Goal: Check status: Check status

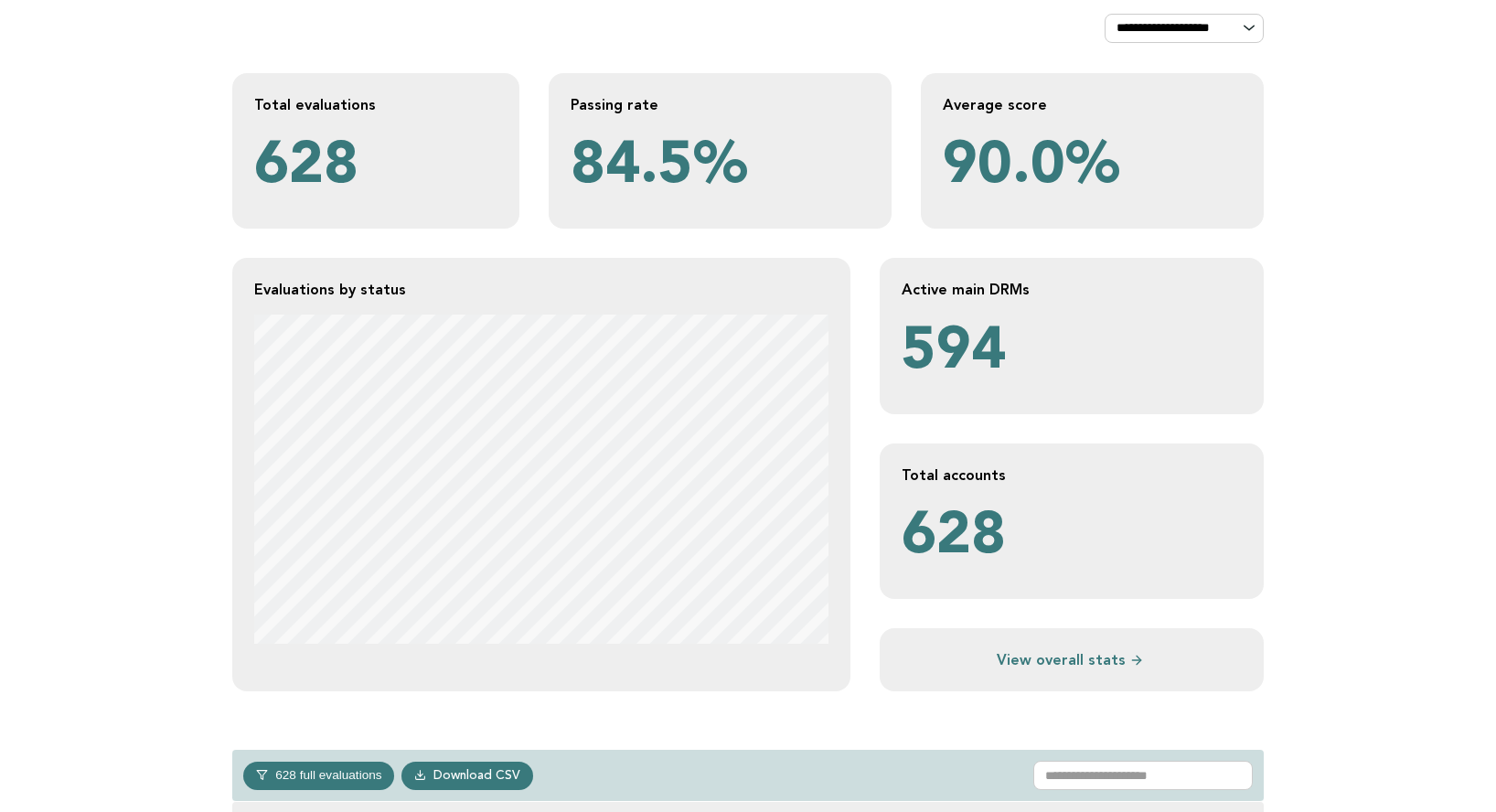
scroll to position [120, 0]
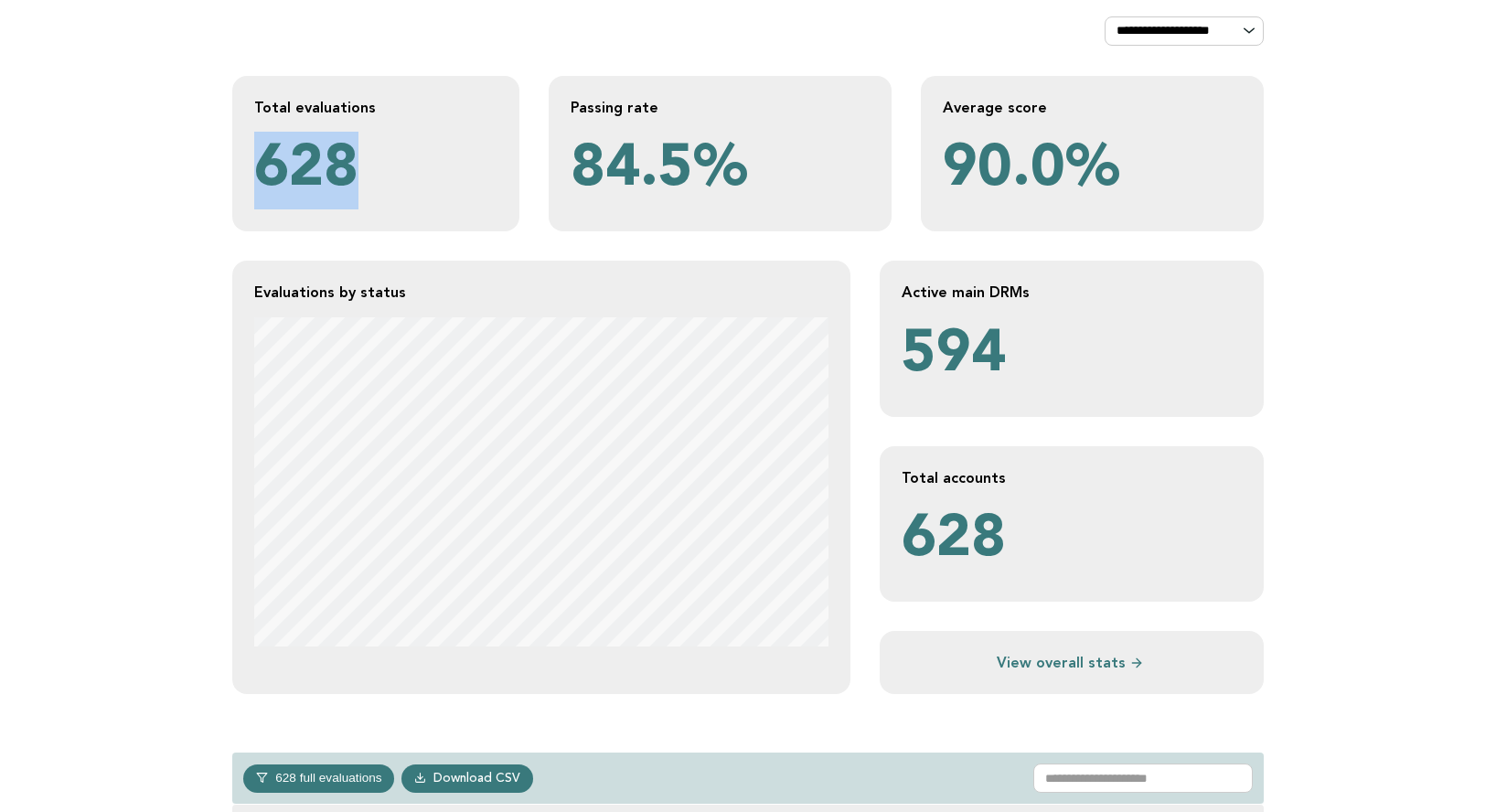
drag, startPoint x: 266, startPoint y: 168, endPoint x: 355, endPoint y: 167, distance: 88.7
click at [354, 167] on p "628" at bounding box center [375, 171] width 243 height 78
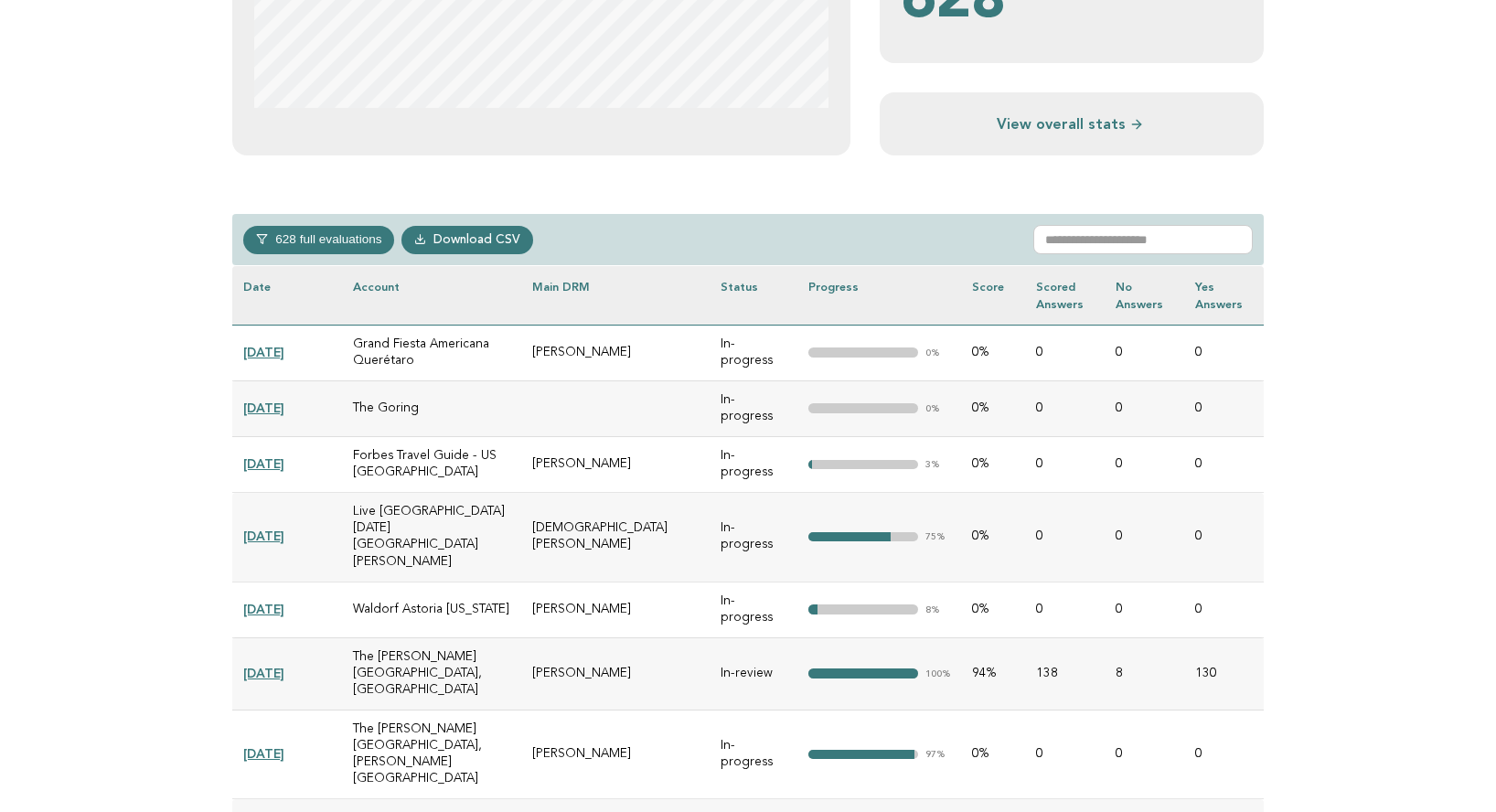
scroll to position [659, 0]
click at [1166, 234] on input "text" at bounding box center [1143, 238] width 220 height 29
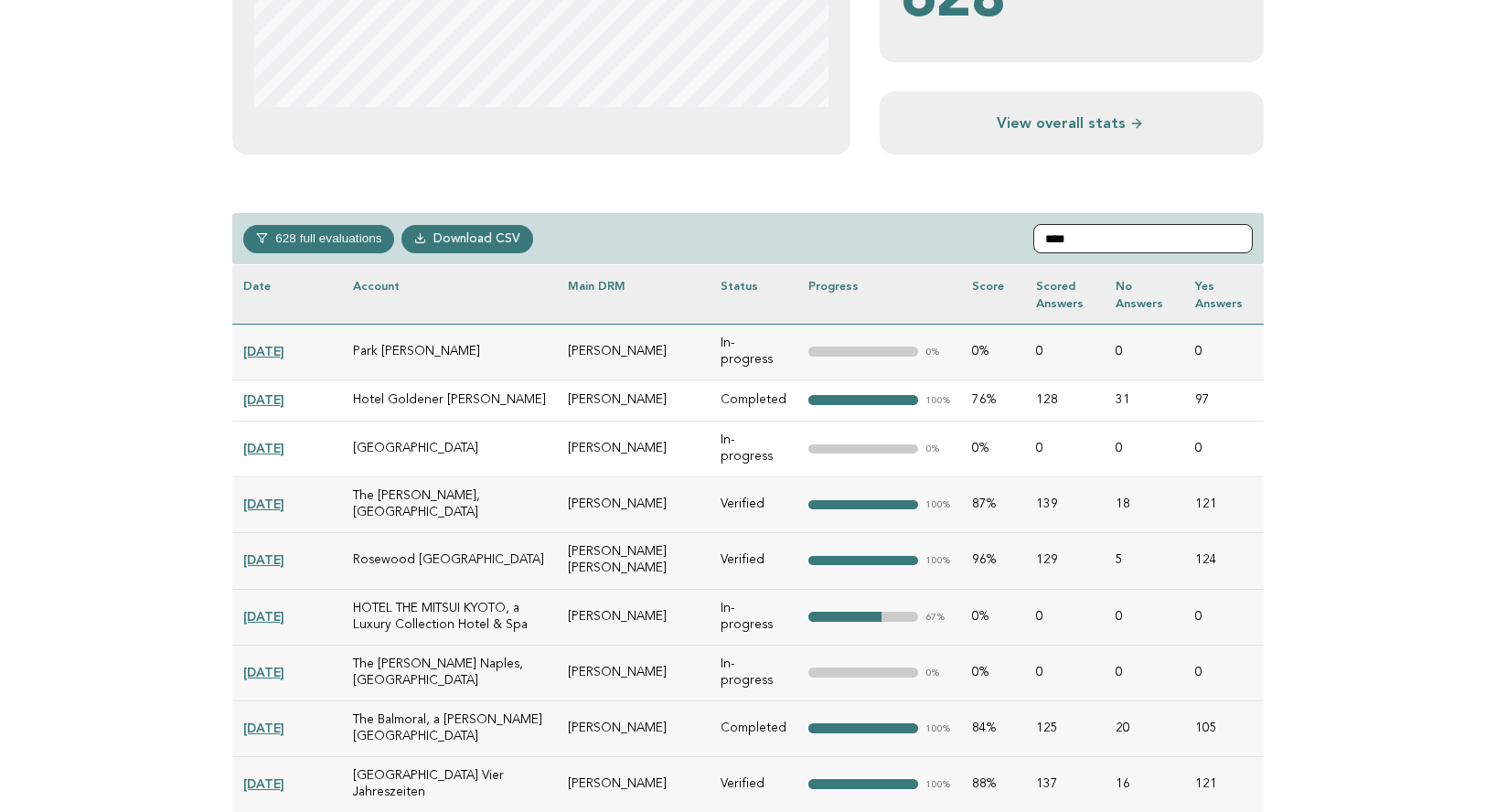
scroll to position [446, 0]
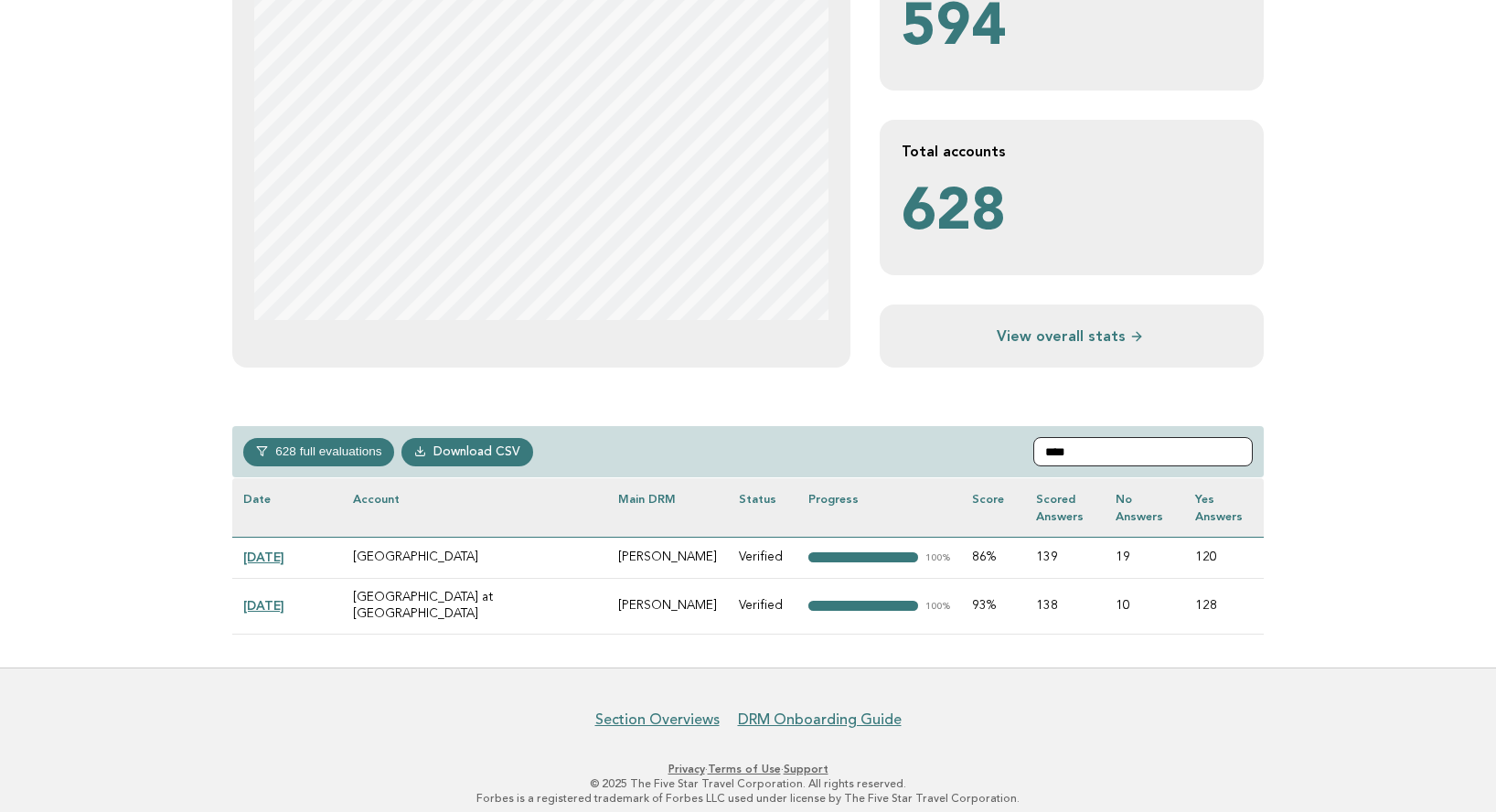
type input "****"
click at [284, 598] on link "[DATE]" at bounding box center [263, 605] width 41 height 15
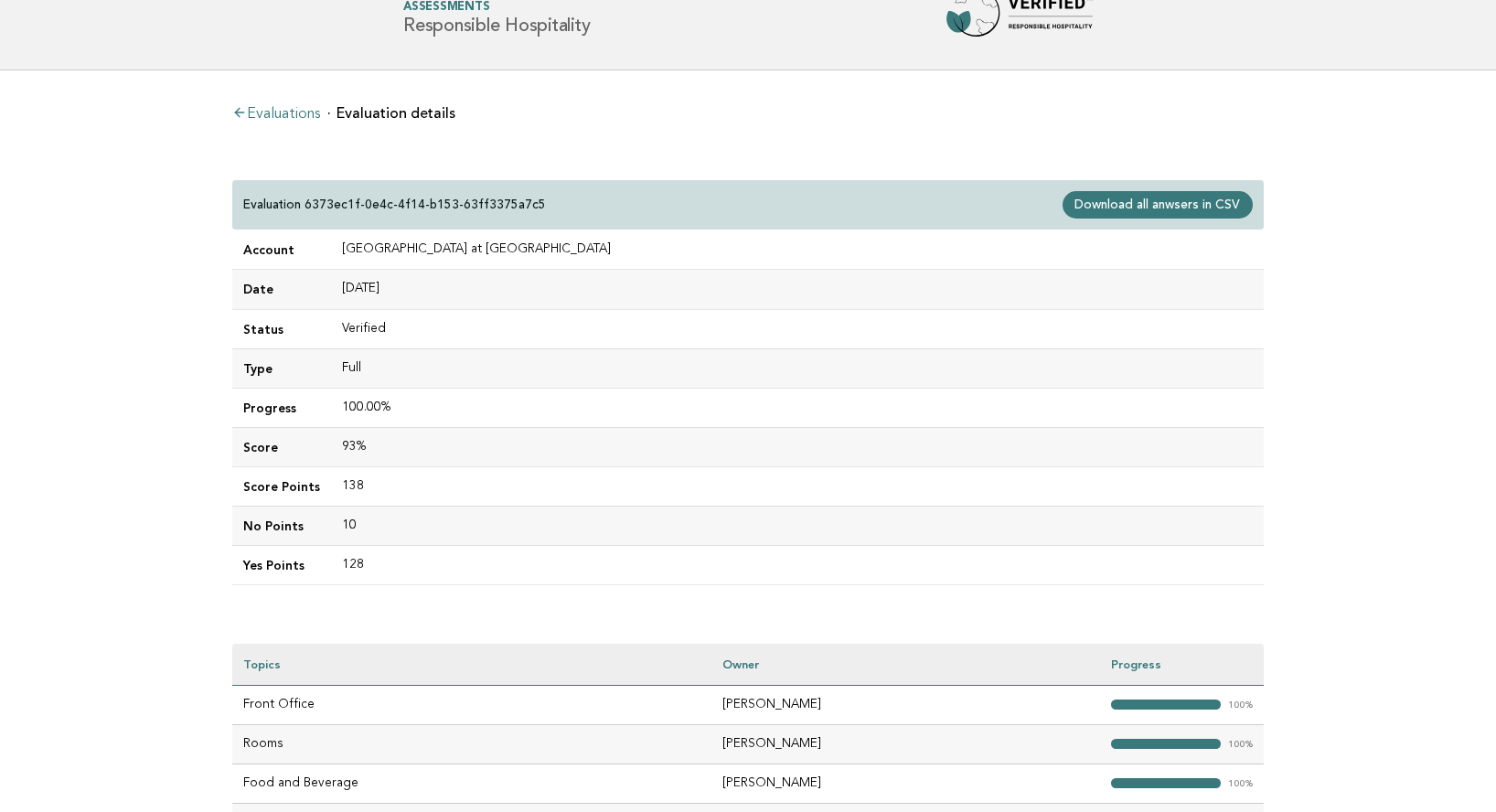
scroll to position [2, 0]
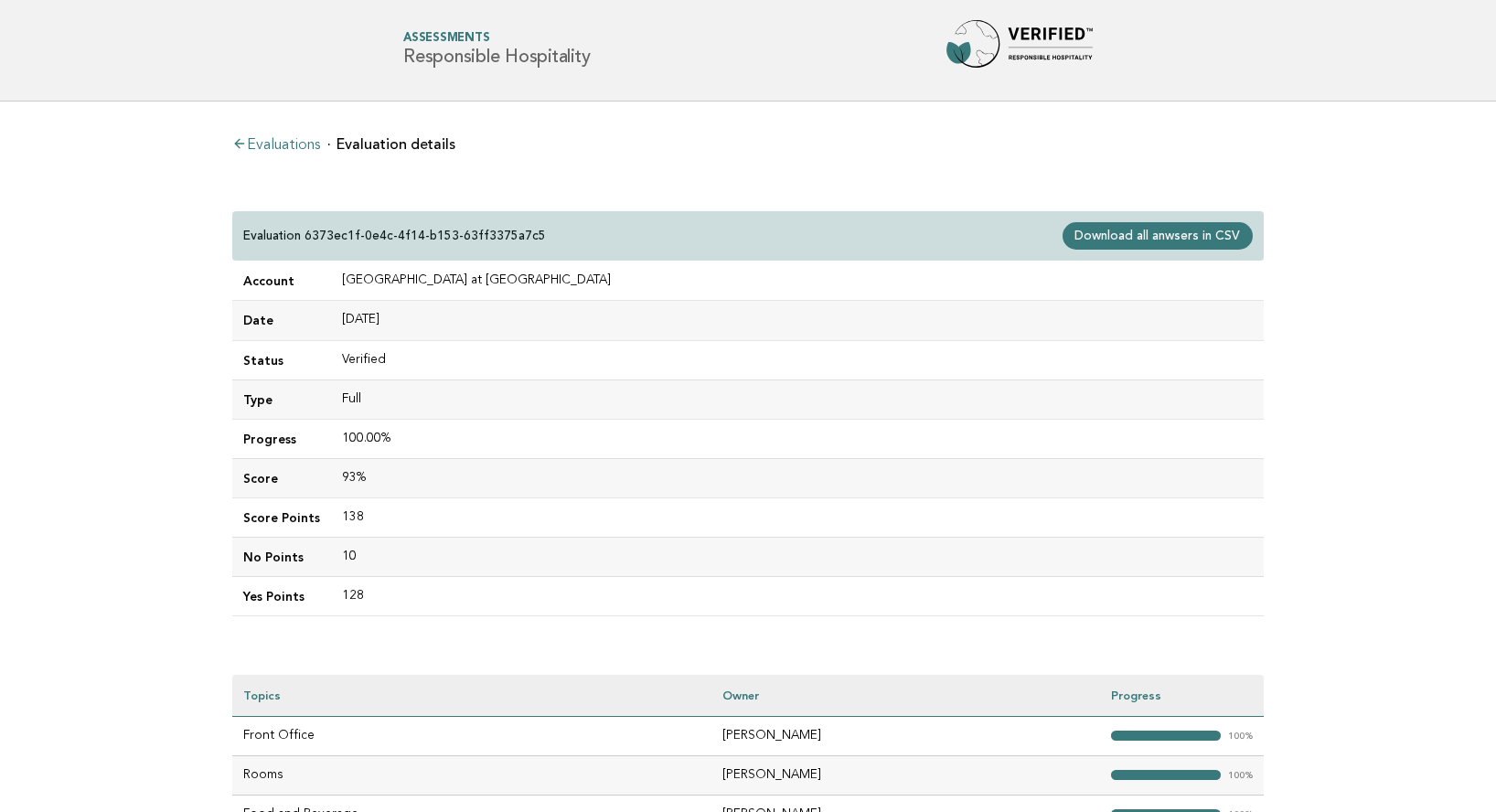
click at [341, 276] on td "Four Seasons Hotel Kuwait at Burj Alshaya" at bounding box center [797, 281] width 933 height 39
drag, startPoint x: 338, startPoint y: 277, endPoint x: 584, endPoint y: 279, distance: 246.0
click at [584, 279] on td "Four Seasons Hotel Kuwait at Burj Alshaya" at bounding box center [797, 281] width 933 height 39
click at [387, 230] on p "Evaluation 6373ec1f-0e4c-4f14-b153-63ff3375a7c5" at bounding box center [394, 236] width 303 height 16
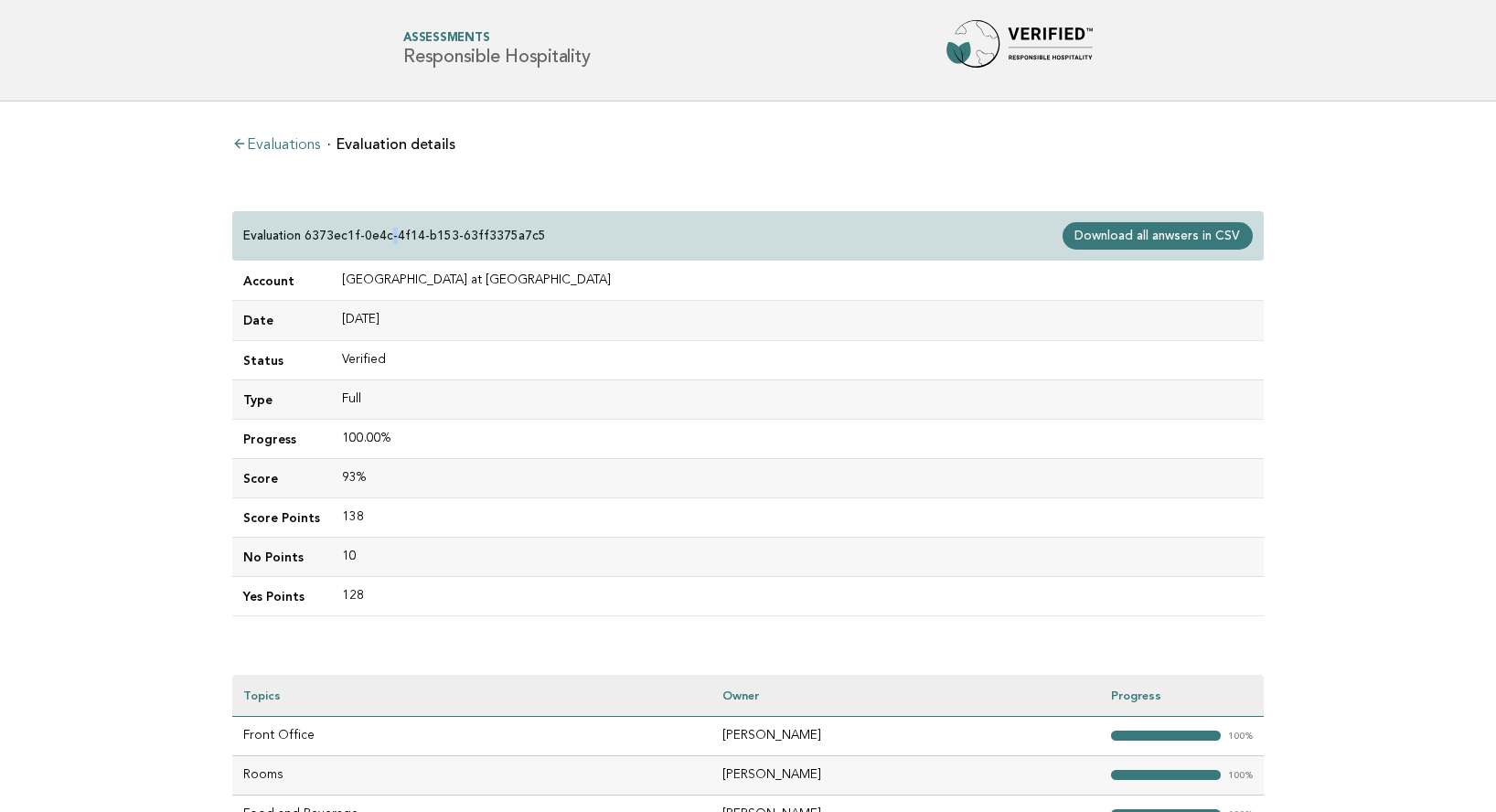
click at [385, 232] on p "Evaluation 6373ec1f-0e4c-4f14-b153-63ff3375a7c5" at bounding box center [394, 236] width 303 height 16
drag, startPoint x: 312, startPoint y: 236, endPoint x: 530, endPoint y: 233, distance: 218.6
click at [530, 233] on div "Evaluation 6373ec1f-0e4c-4f14-b153-63ff3375a7c5 Download all anwsers in CSV" at bounding box center [748, 236] width 1032 height 50
copy p "6373ec1f-0e4c-4f14-b153-63ff3375a7c5"
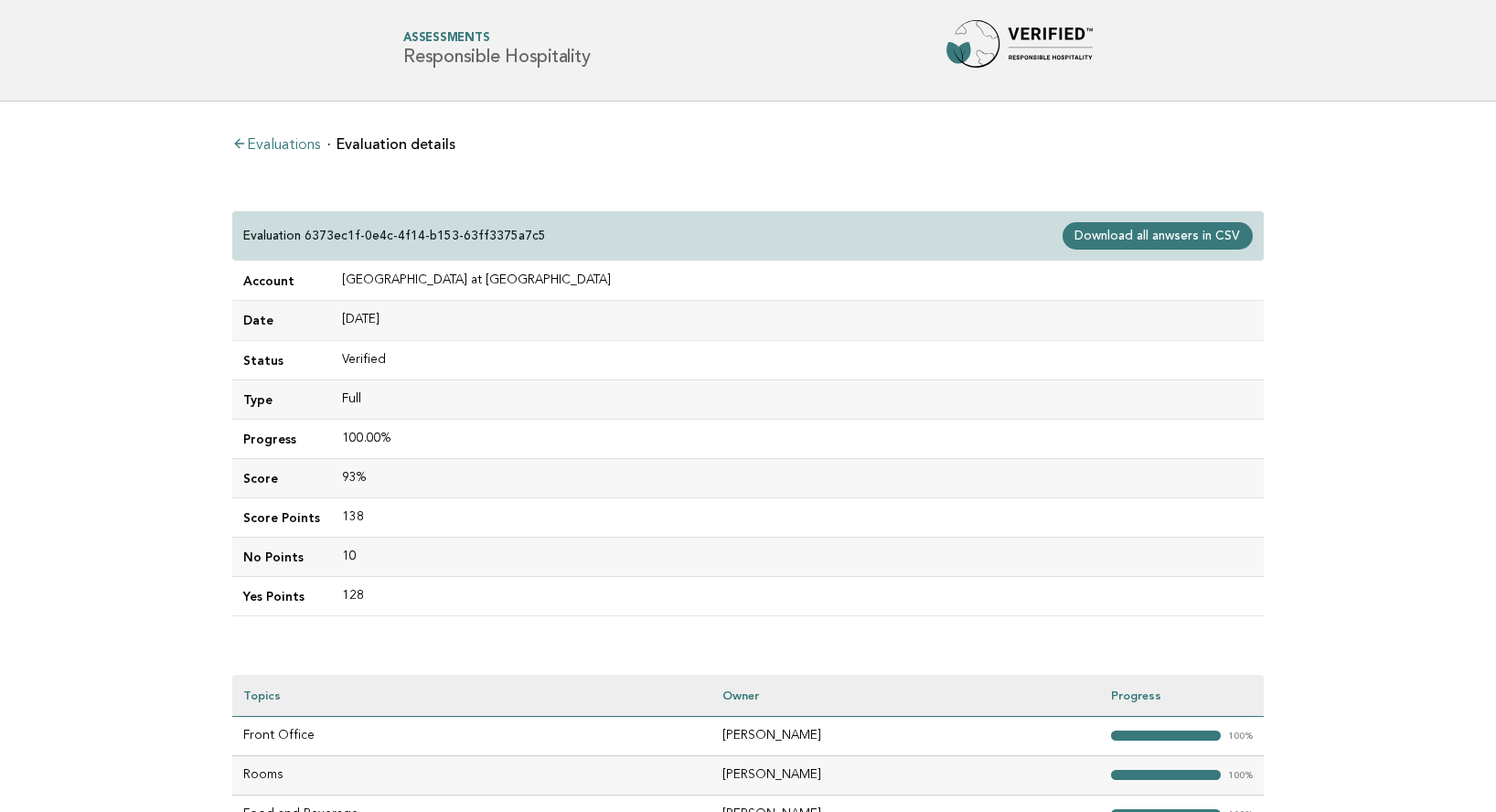
click at [338, 287] on td "[GEOGRAPHIC_DATA] at [GEOGRAPHIC_DATA]" at bounding box center [797, 281] width 933 height 39
copy td "[GEOGRAPHIC_DATA] at [GEOGRAPHIC_DATA]"
click at [330, 231] on p "Evaluation 6373ec1f-0e4c-4f14-b153-63ff3375a7c5" at bounding box center [394, 236] width 303 height 16
click at [372, 233] on p "Evaluation 6373ec1f-0e4c-4f14-b153-63ff3375a7c5" at bounding box center [394, 236] width 303 height 16
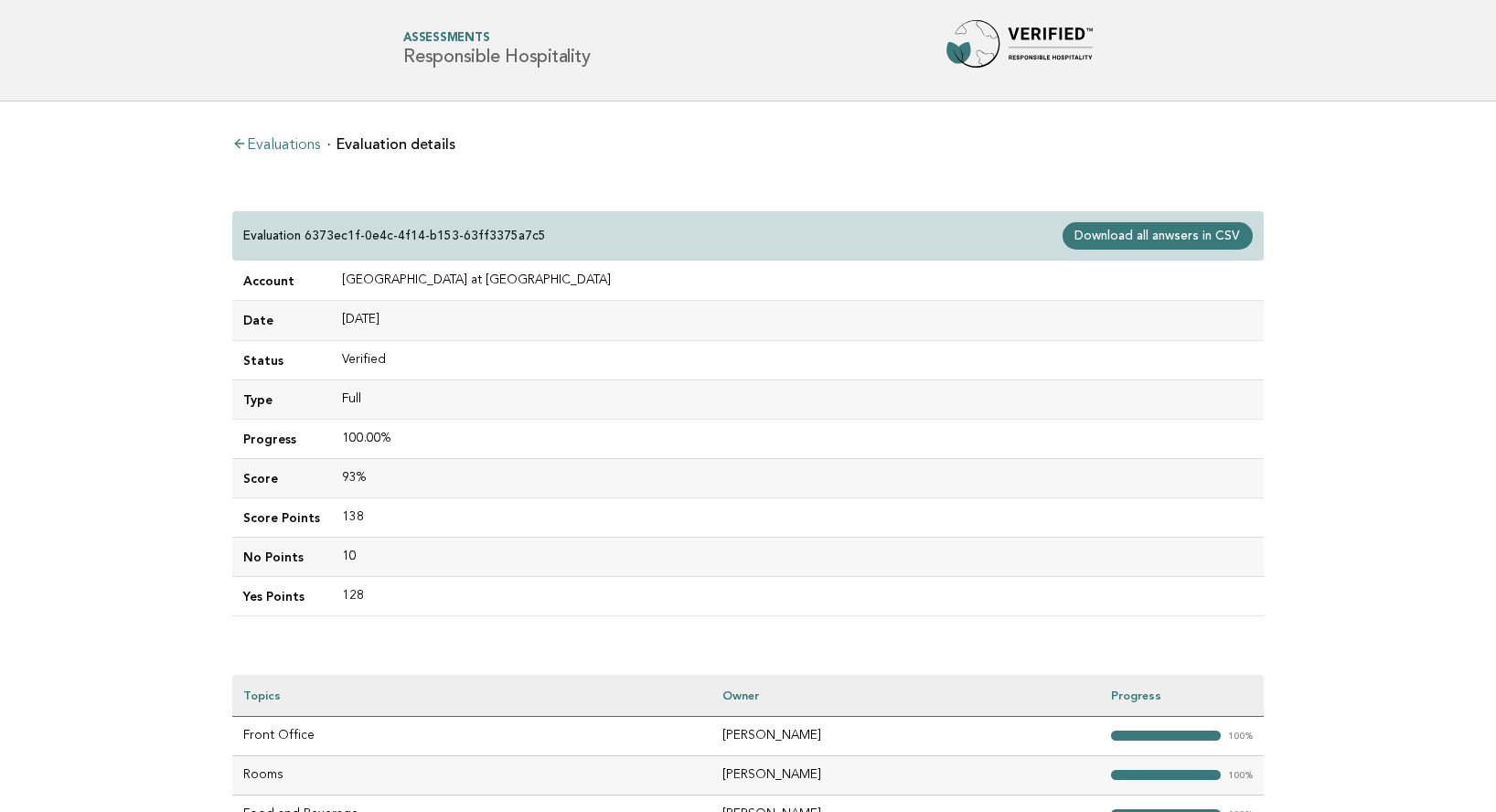
click at [270, 141] on link "Evaluations" at bounding box center [276, 145] width 88 height 15
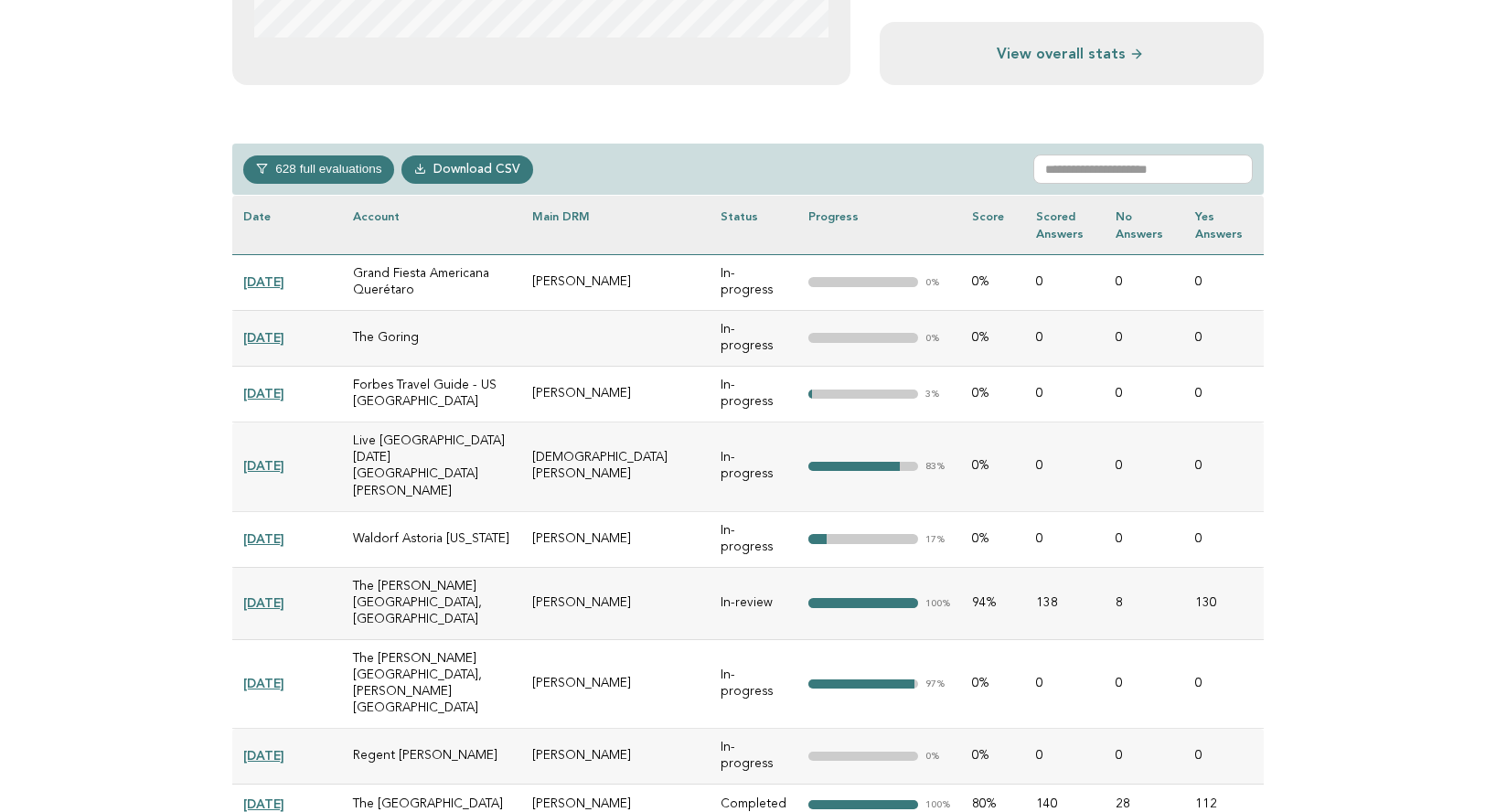
scroll to position [736, 0]
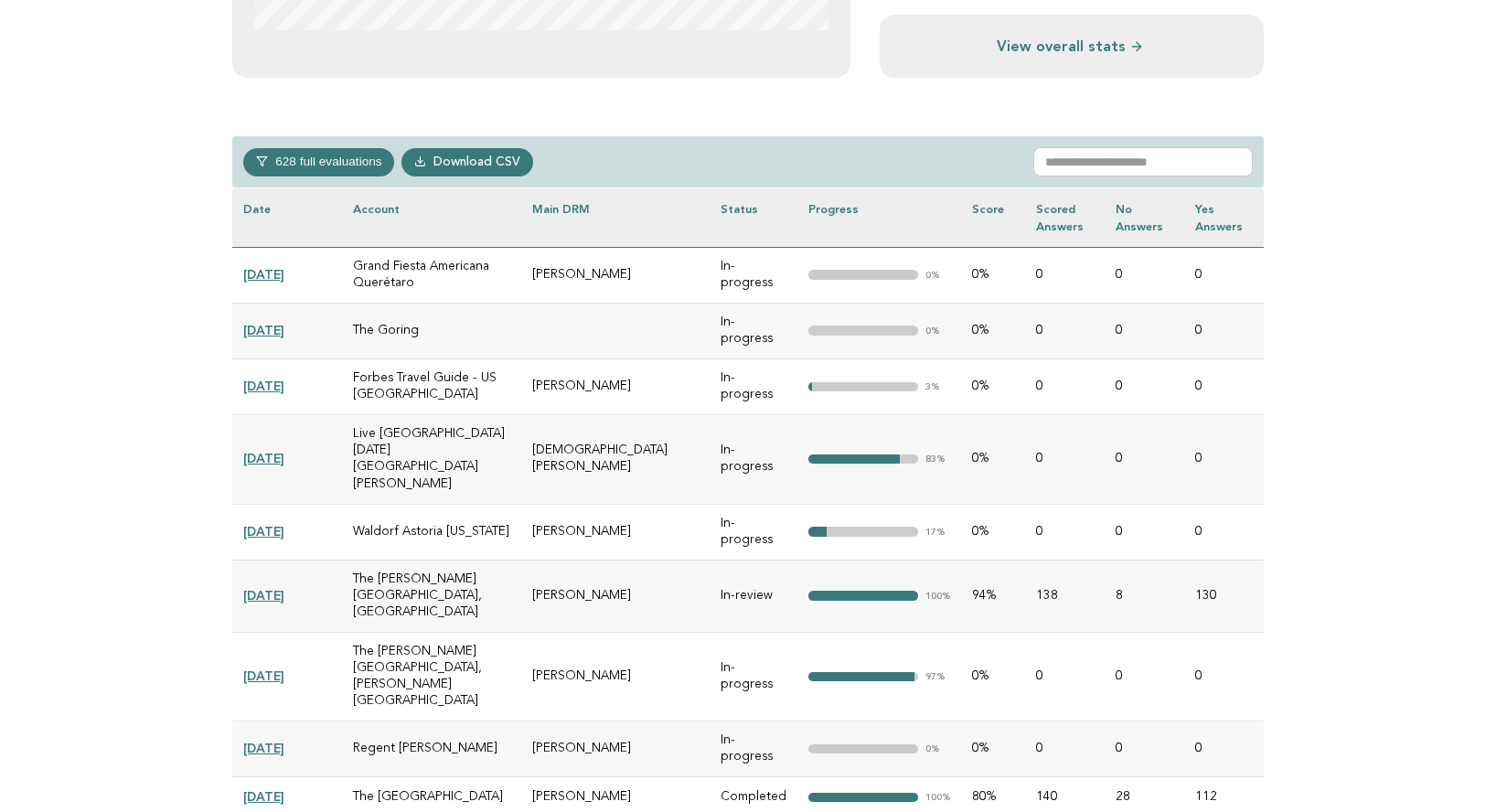
click at [279, 271] on link "[DATE]" at bounding box center [263, 274] width 41 height 15
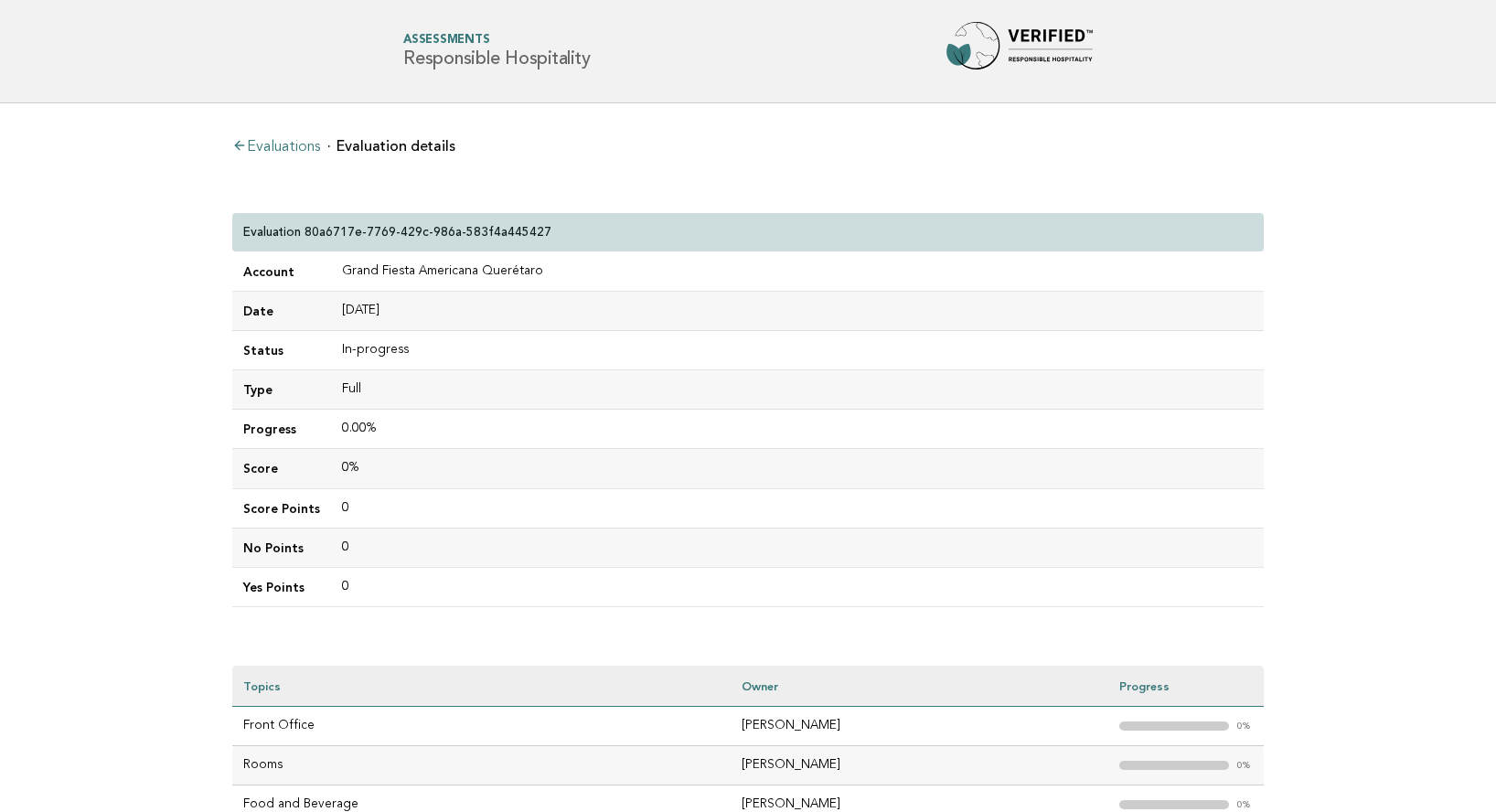
click at [284, 145] on link "Evaluations" at bounding box center [276, 147] width 88 height 15
click at [285, 146] on link "Evaluations" at bounding box center [276, 147] width 88 height 15
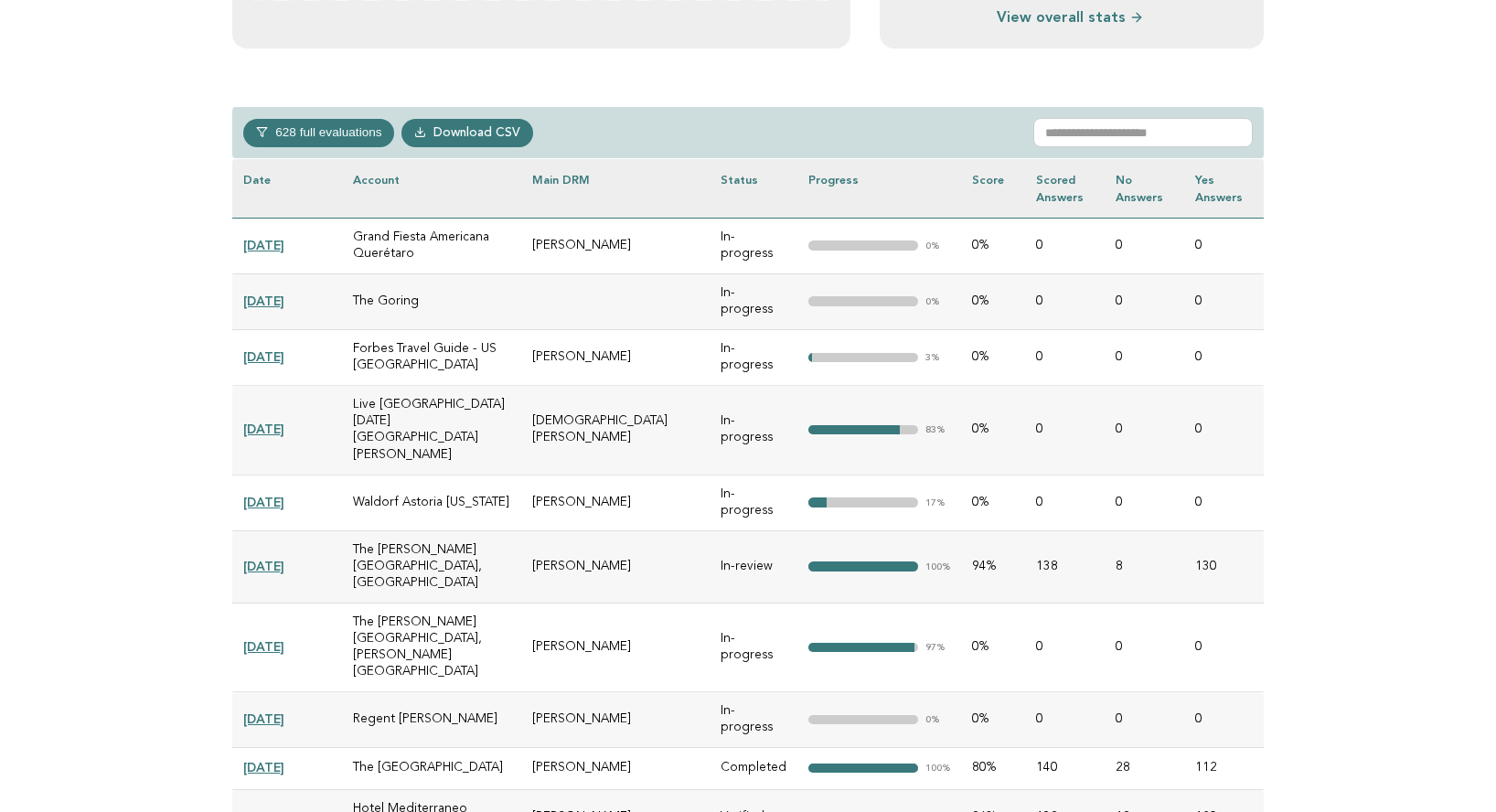
scroll to position [759, 0]
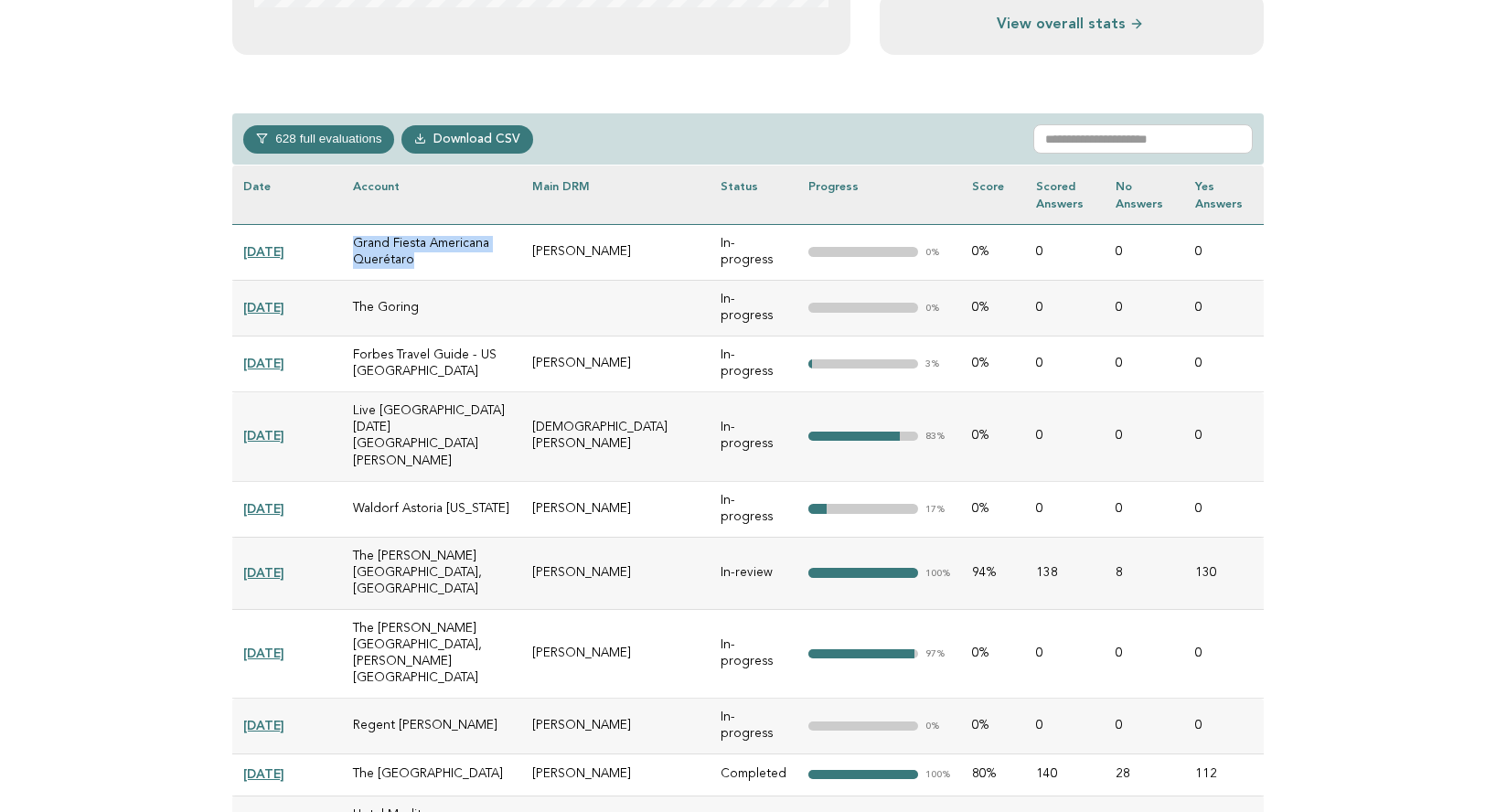
drag, startPoint x: 351, startPoint y: 238, endPoint x: 433, endPoint y: 262, distance: 84.8
click at [433, 262] on td "Grand Fiesta Americana Querétaro" at bounding box center [431, 252] width 179 height 56
click at [284, 253] on link "[DATE]" at bounding box center [263, 251] width 41 height 15
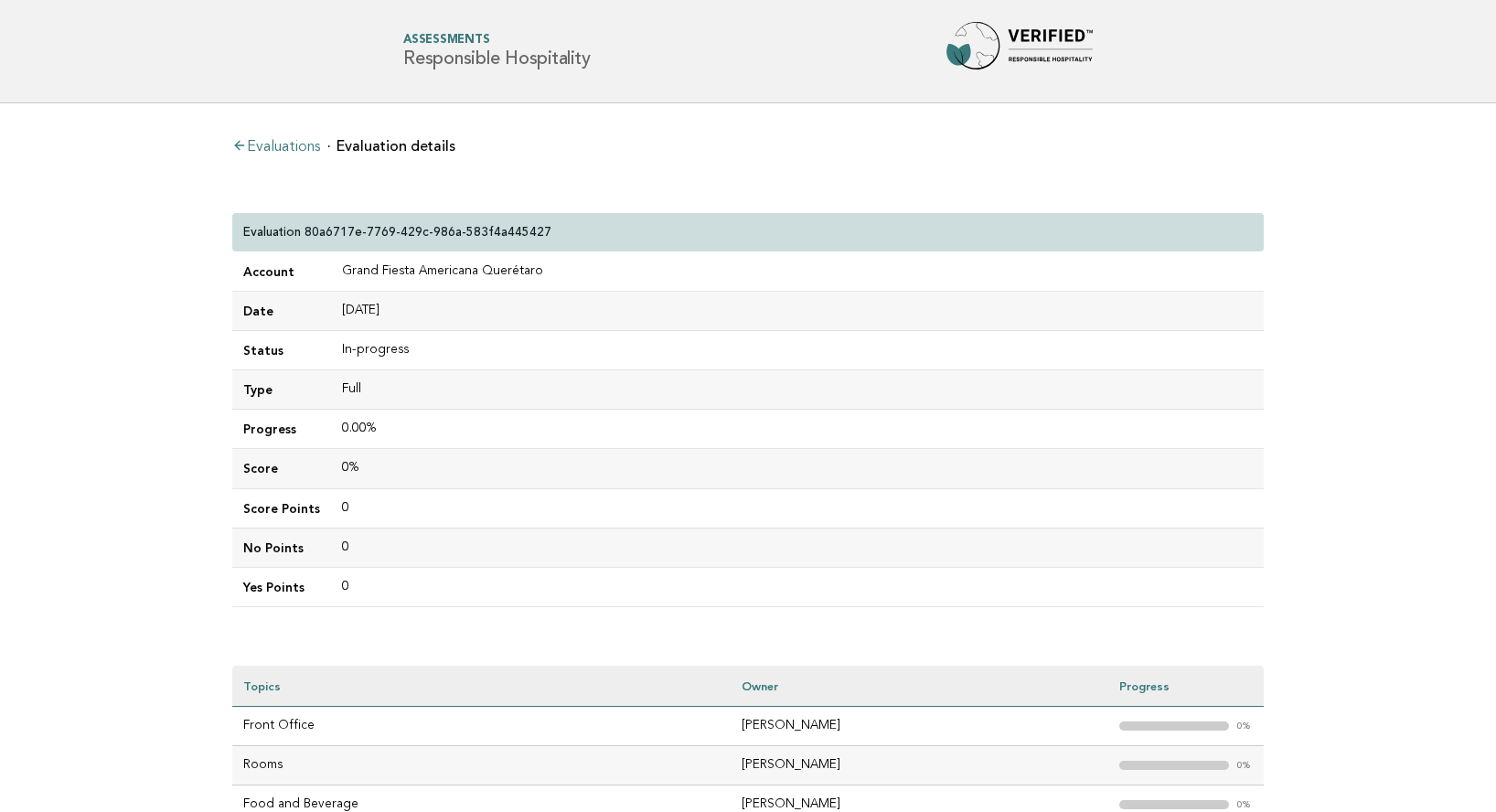
click at [300, 142] on link "Evaluations" at bounding box center [276, 147] width 88 height 15
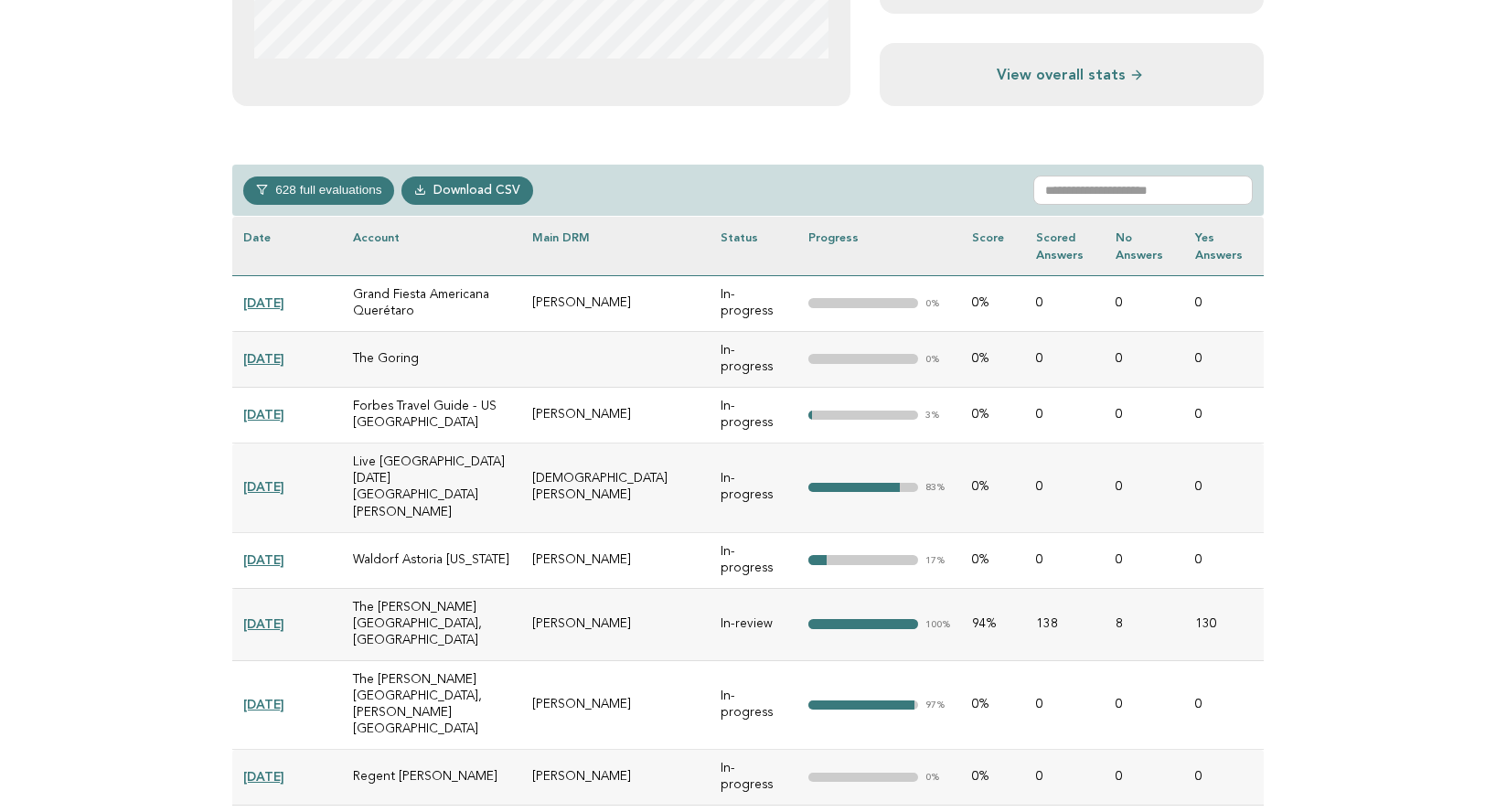
scroll to position [717, 0]
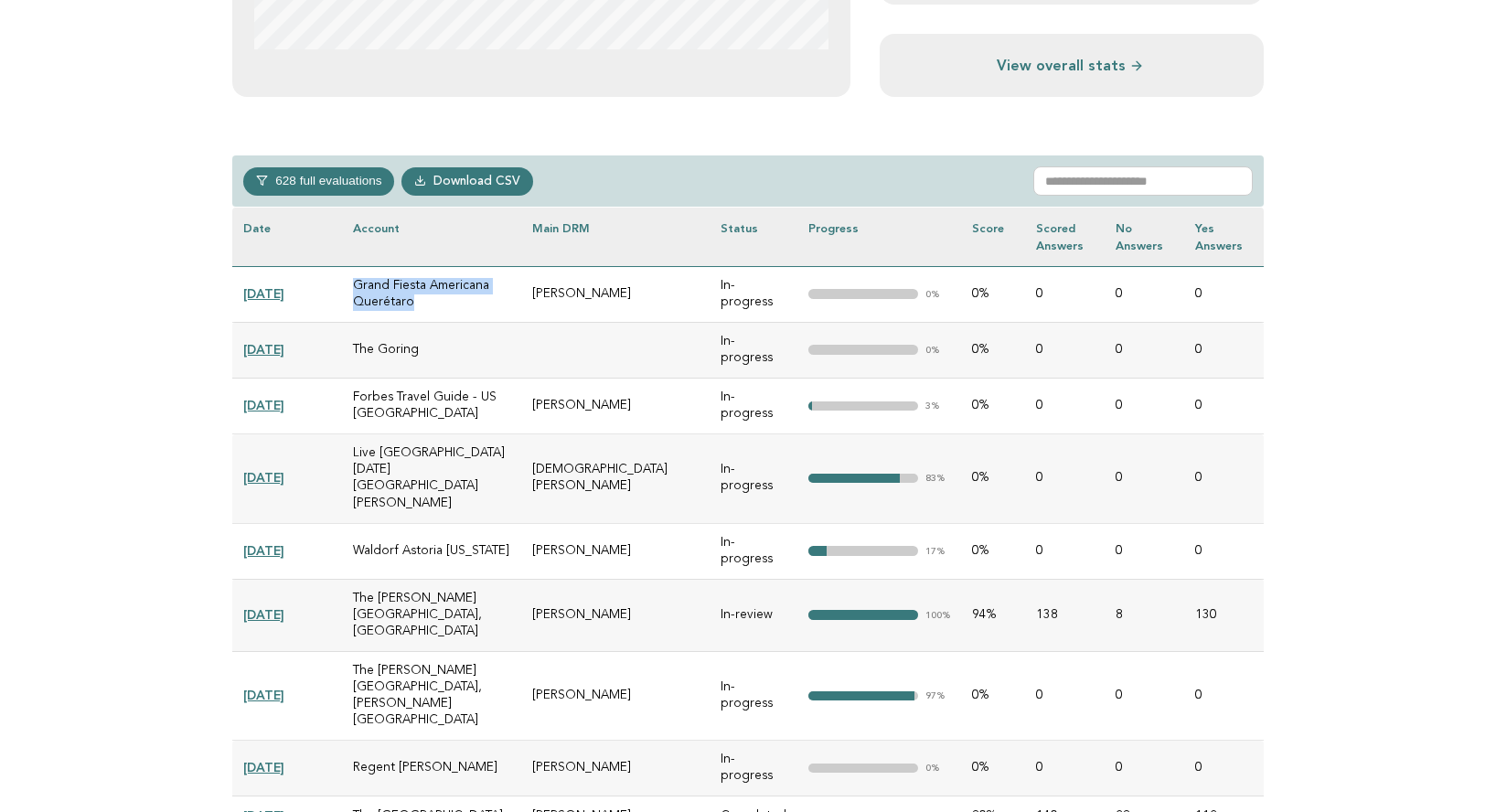
drag, startPoint x: 360, startPoint y: 285, endPoint x: 417, endPoint y: 301, distance: 58.8
click at [418, 300] on td "Grand Fiesta Americana Querétaro" at bounding box center [431, 294] width 179 height 56
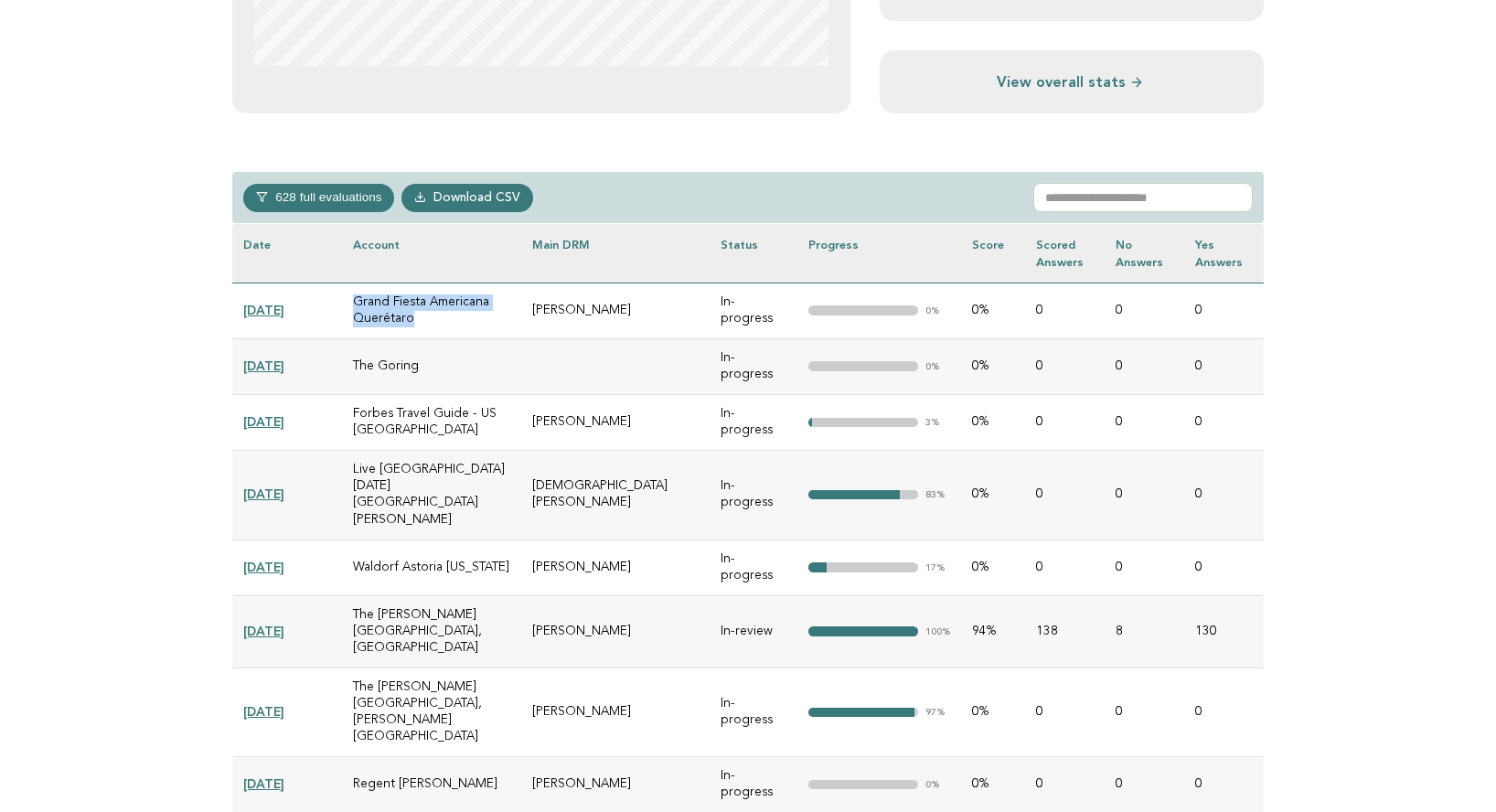
scroll to position [599, 0]
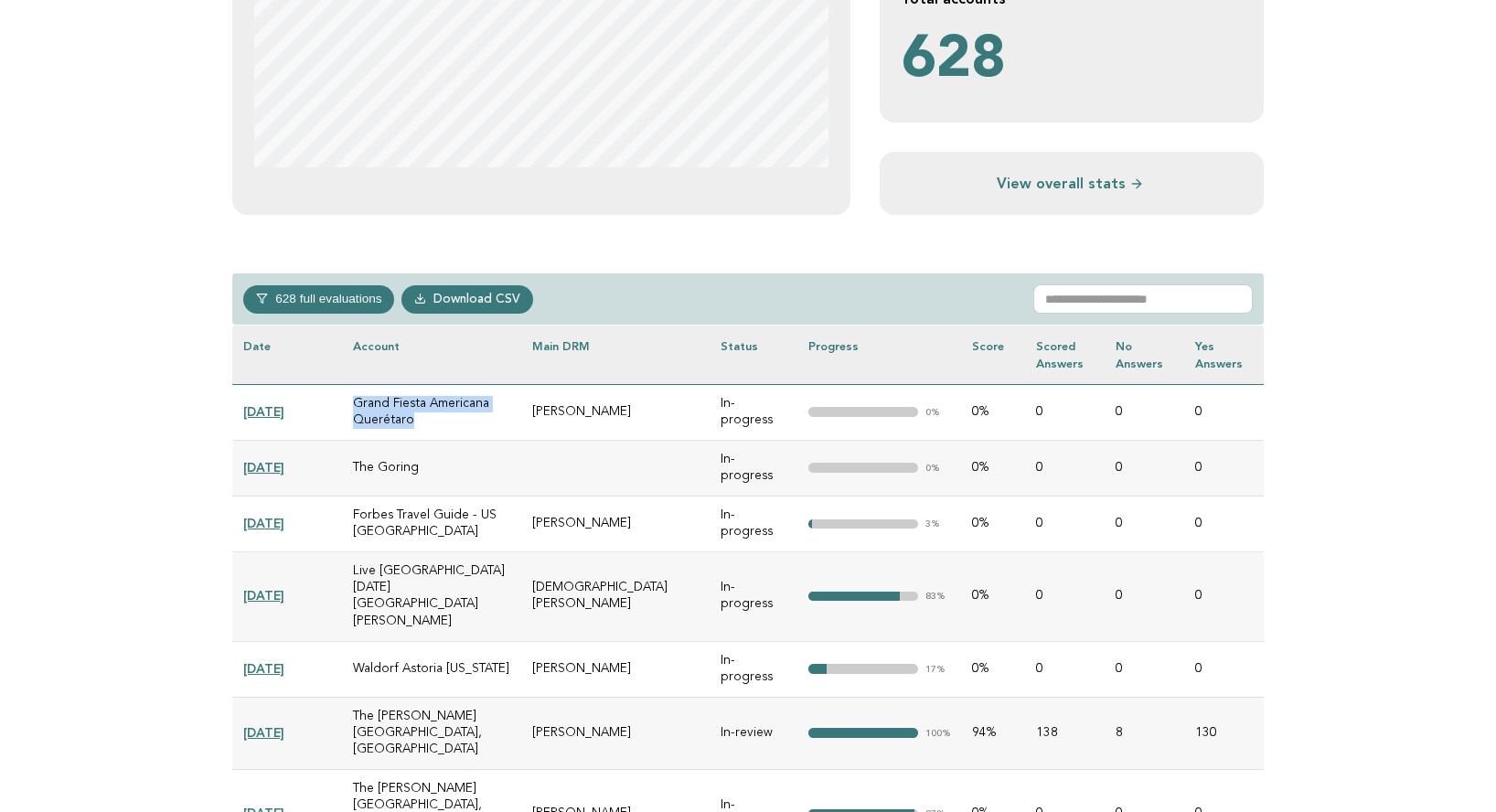
click at [279, 299] on button "628 full evaluations" at bounding box center [318, 298] width 151 height 27
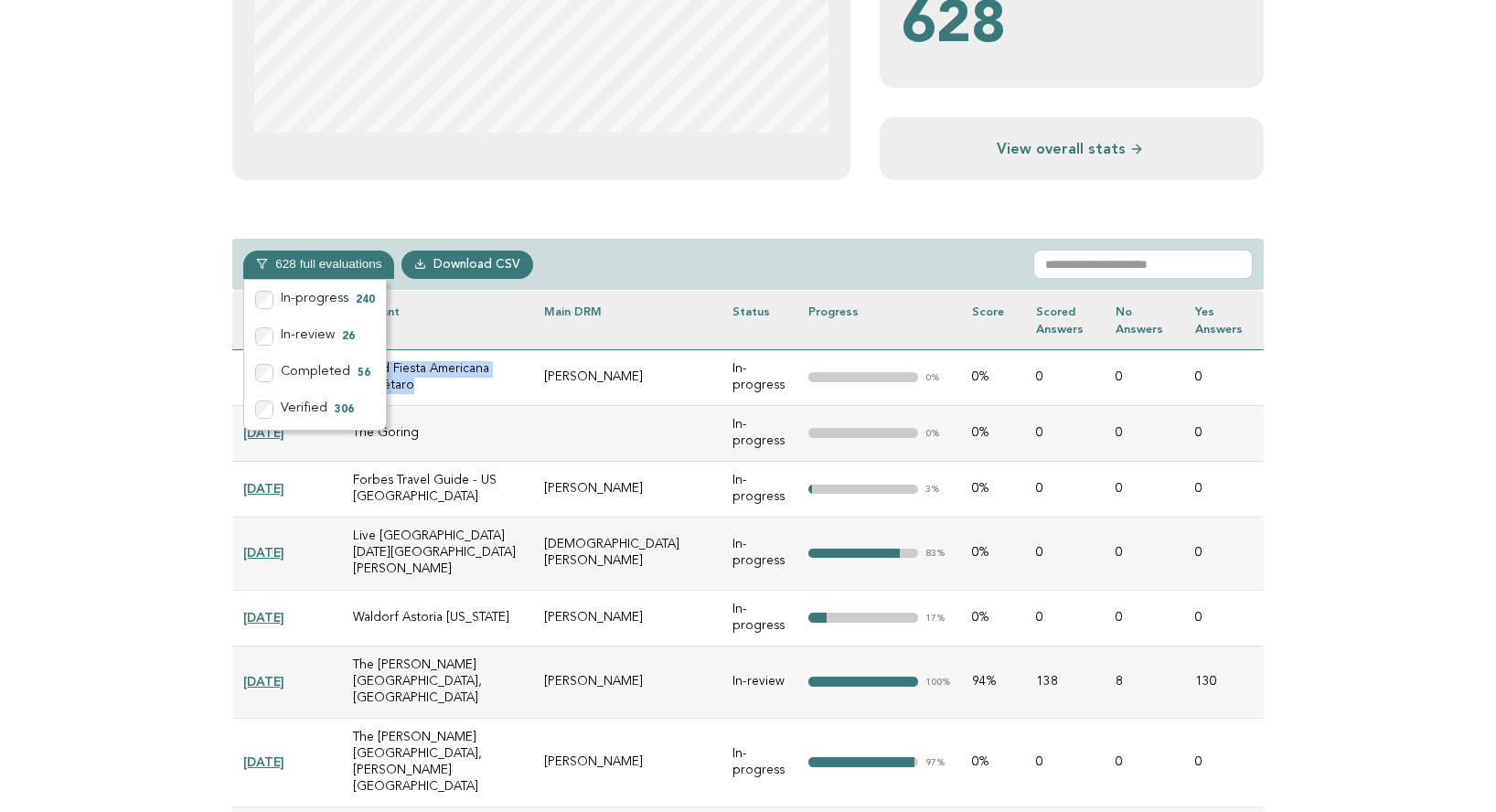
scroll to position [635, 0]
